Goal: Navigation & Orientation: Find specific page/section

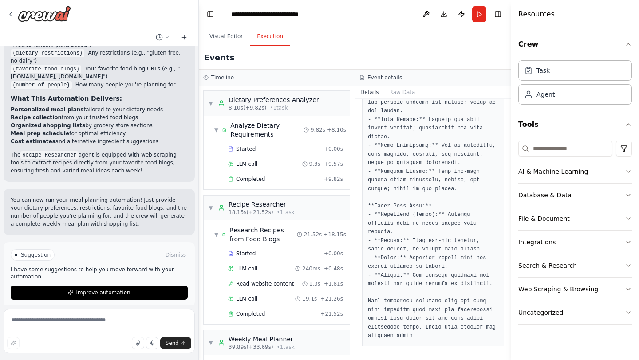
click at [182, 40] on icon at bounding box center [184, 37] width 7 height 7
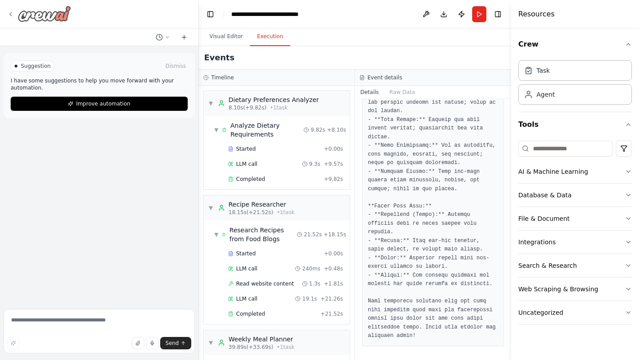
click at [9, 15] on icon at bounding box center [10, 14] width 7 height 7
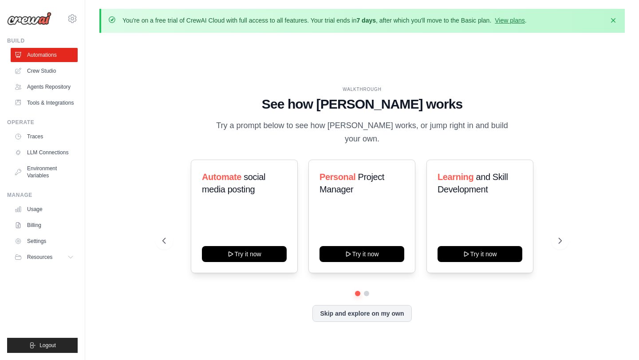
click at [64, 78] on ul "Automations Crew Studio Agents Repository Tools & Integrations" at bounding box center [44, 79] width 67 height 62
click at [59, 70] on link "Crew Studio" at bounding box center [45, 71] width 67 height 14
